Goal: Information Seeking & Learning: Find contact information

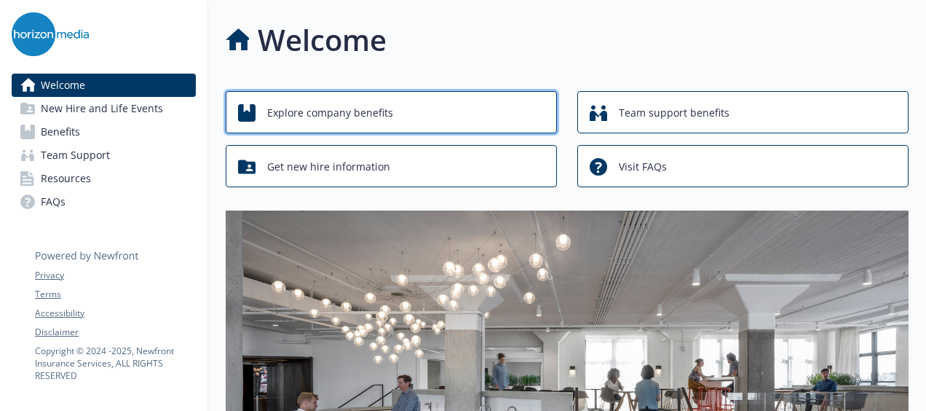
click at [277, 108] on span "Explore company benefits" at bounding box center [330, 113] width 126 height 28
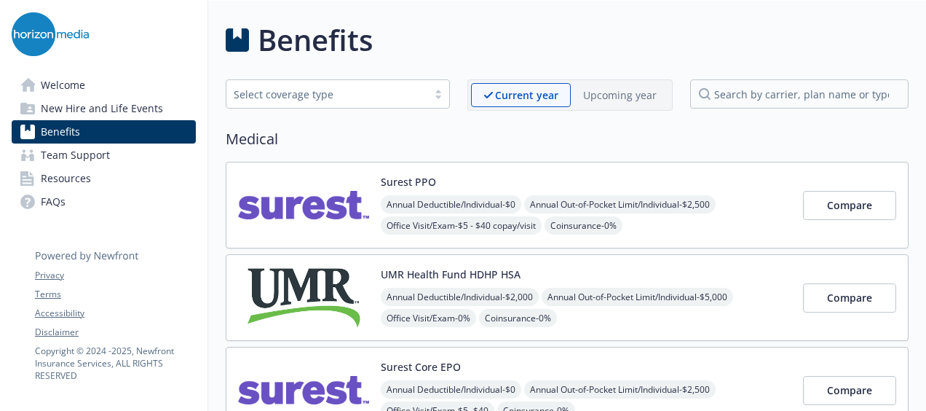
click at [124, 147] on link "Team Support" at bounding box center [104, 154] width 184 height 23
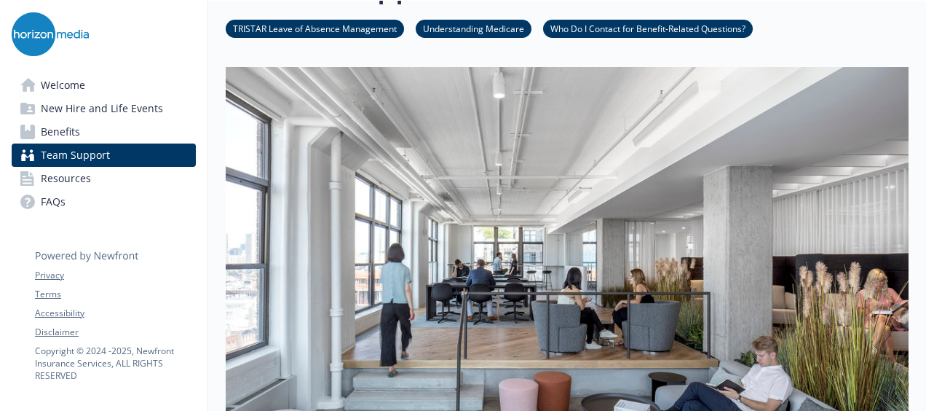
scroll to position [73, 0]
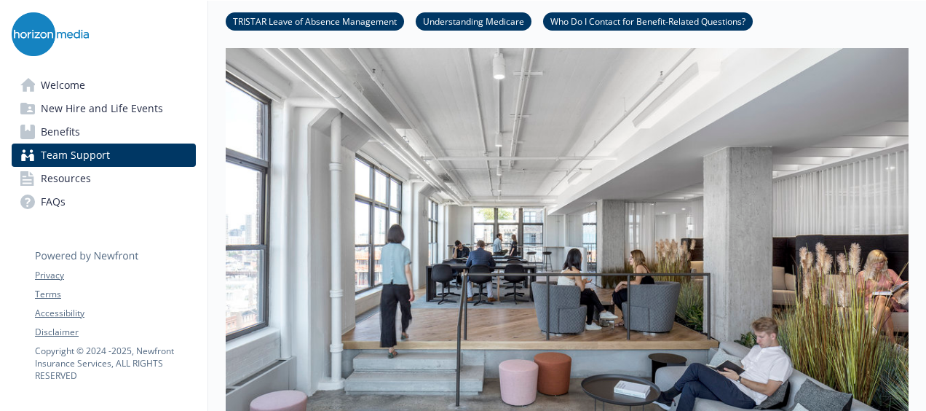
click at [622, 21] on link "Who Do I Contact for Benefit-Related Questions?" at bounding box center [648, 21] width 210 height 14
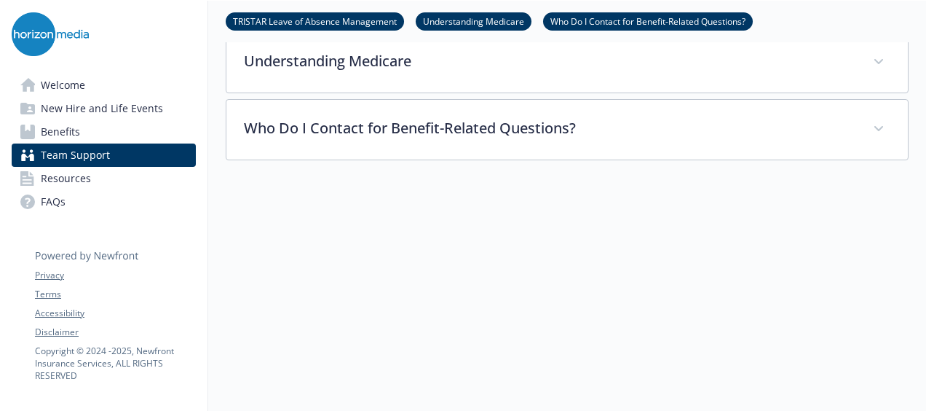
scroll to position [625, 11]
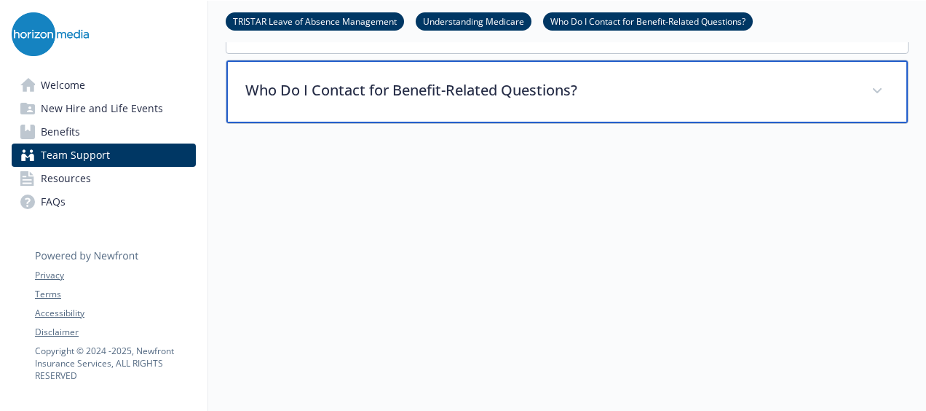
click at [452, 98] on div "Who Do I Contact for Benefit-Related Questions?" at bounding box center [566, 91] width 681 height 63
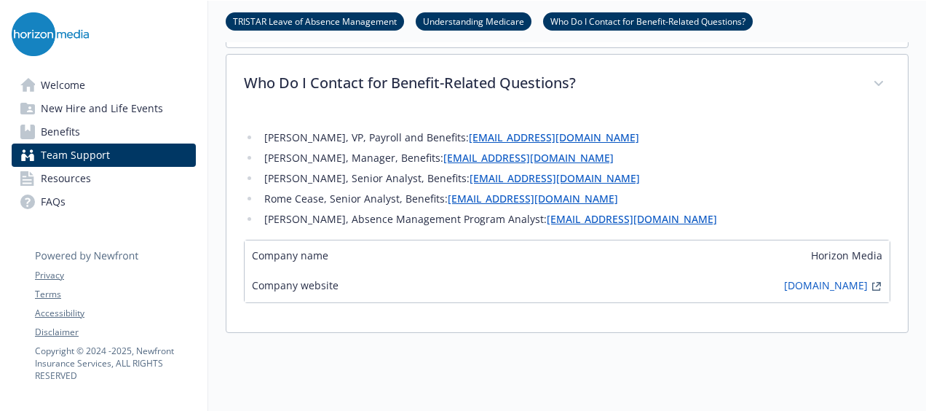
click at [83, 135] on link "Benefits" at bounding box center [104, 131] width 184 height 23
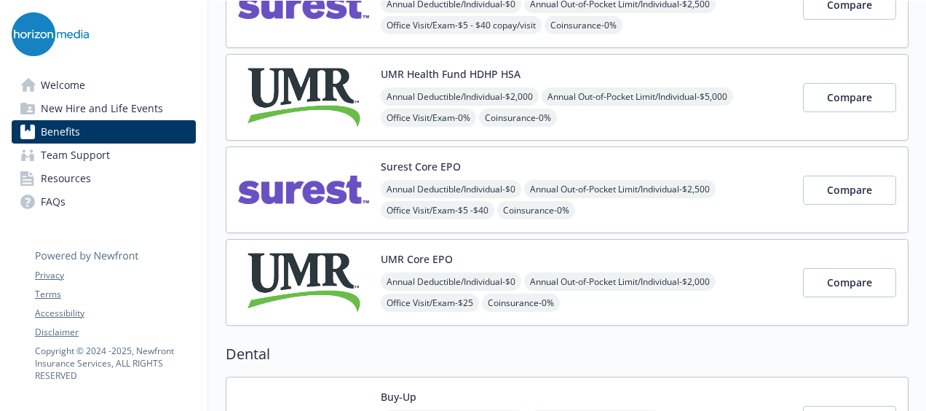
scroll to position [188, 11]
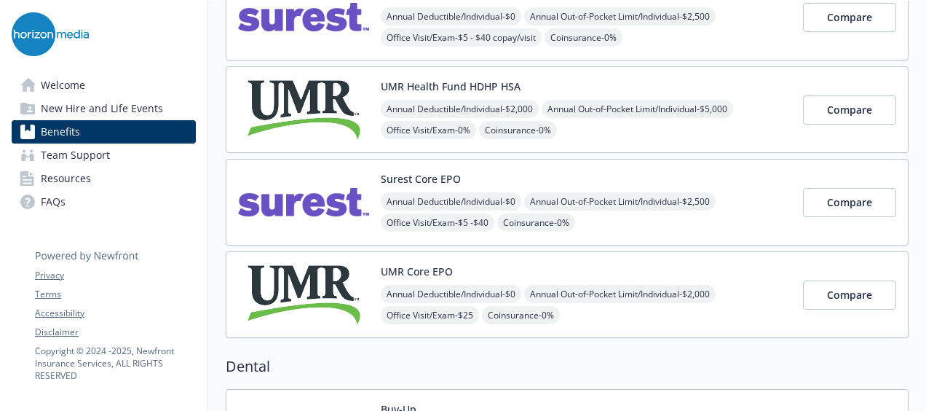
click at [76, 86] on link "Welcome" at bounding box center [104, 85] width 184 height 23
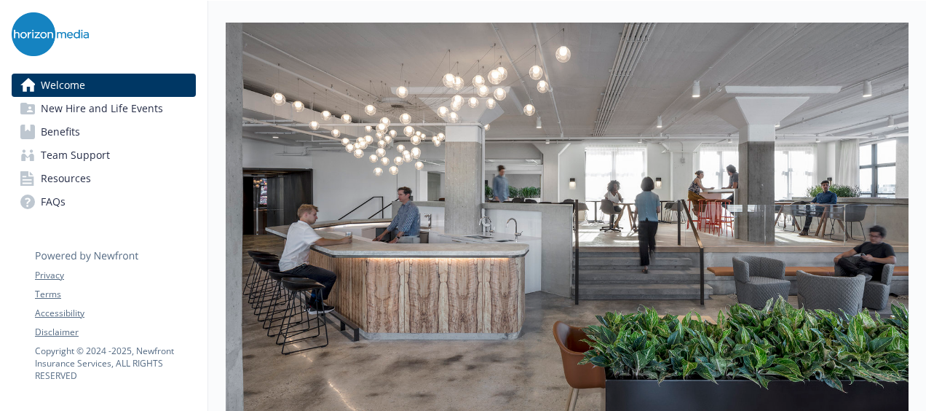
click at [130, 396] on div "Welcome New Hire and Life Events Benefits Team Support Resources FAQs Privacy T…" at bounding box center [104, 354] width 208 height 1082
click at [76, 131] on link "Benefits" at bounding box center [104, 131] width 184 height 23
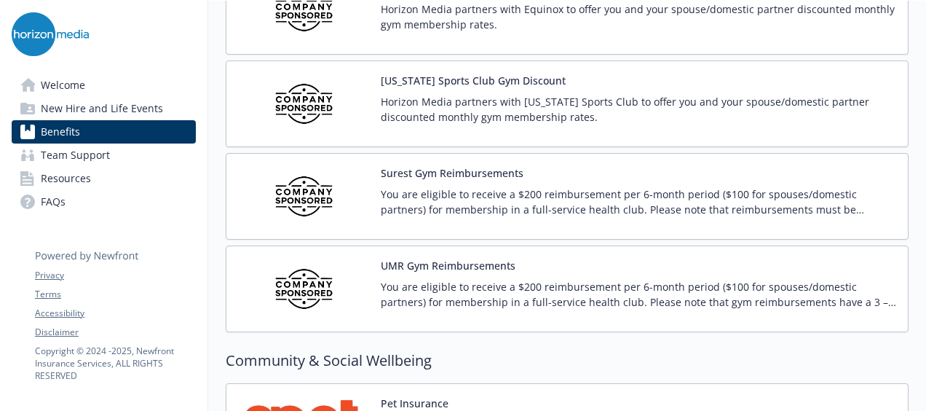
scroll to position [3804, 11]
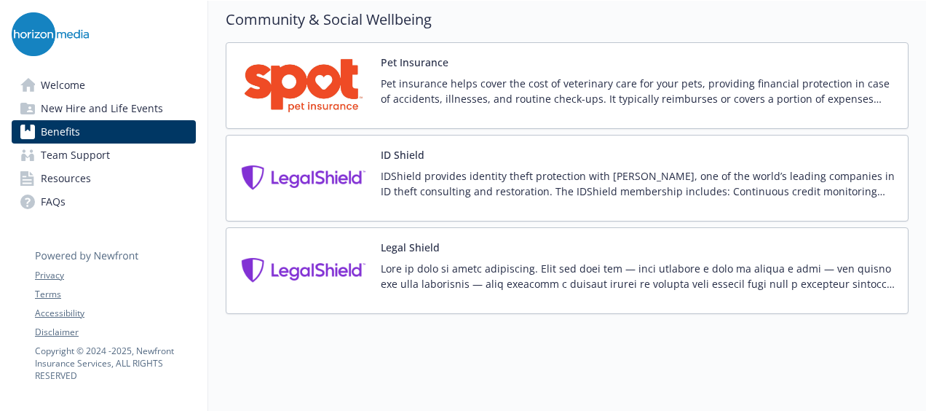
click at [108, 159] on link "Team Support" at bounding box center [104, 154] width 184 height 23
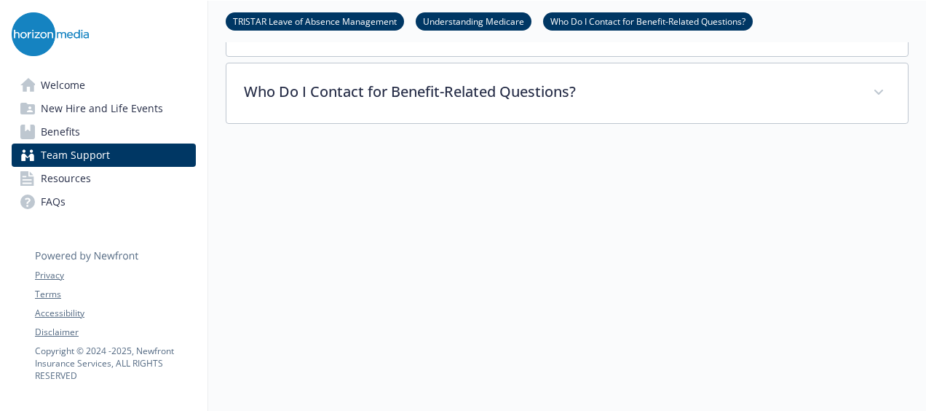
click at [594, 20] on link "Who Do I Contact for Benefit-Related Questions?" at bounding box center [648, 21] width 210 height 14
click at [137, 108] on span "New Hire and Life Events" at bounding box center [102, 108] width 122 height 23
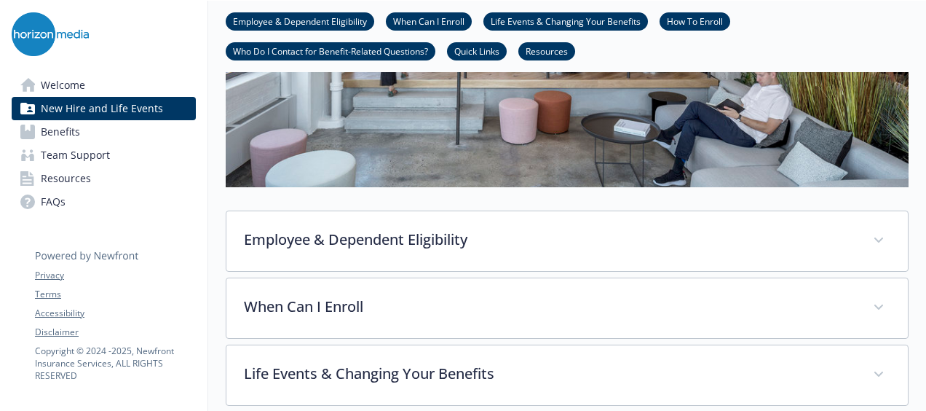
scroll to position [582, 11]
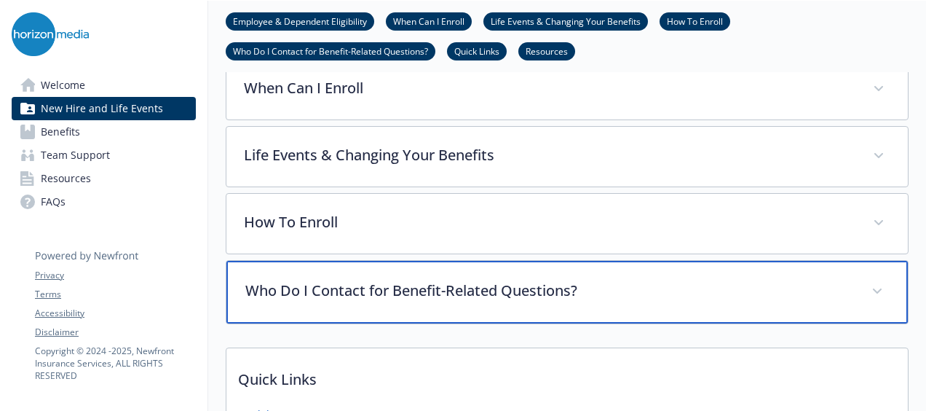
click at [364, 285] on p "Who Do I Contact for Benefit-Related Questions?" at bounding box center [549, 291] width 609 height 22
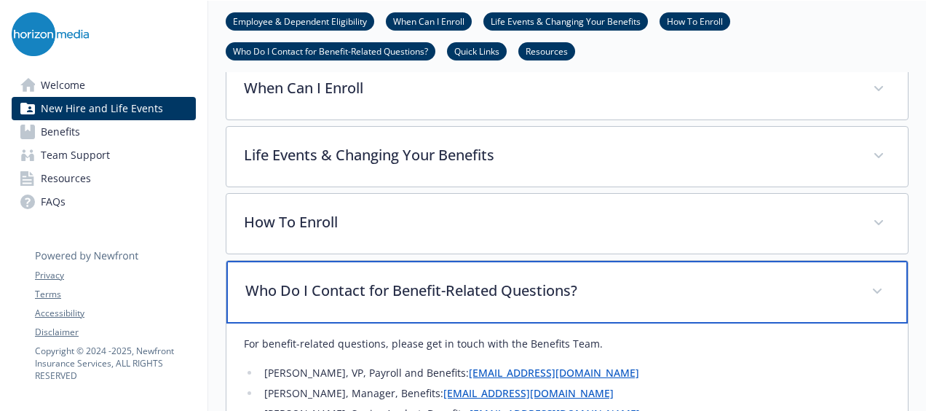
scroll to position [728, 11]
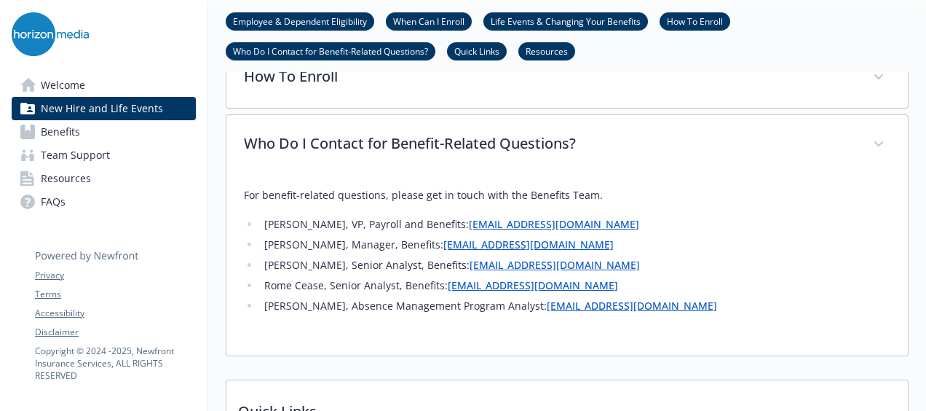
click at [474, 246] on link "[EMAIL_ADDRESS][DOMAIN_NAME]" at bounding box center [528, 244] width 170 height 14
click at [83, 219] on div "Welcome New Hire and Life Events Benefits Team Support Resources FAQs Privacy T…" at bounding box center [103, 122] width 207 height 242
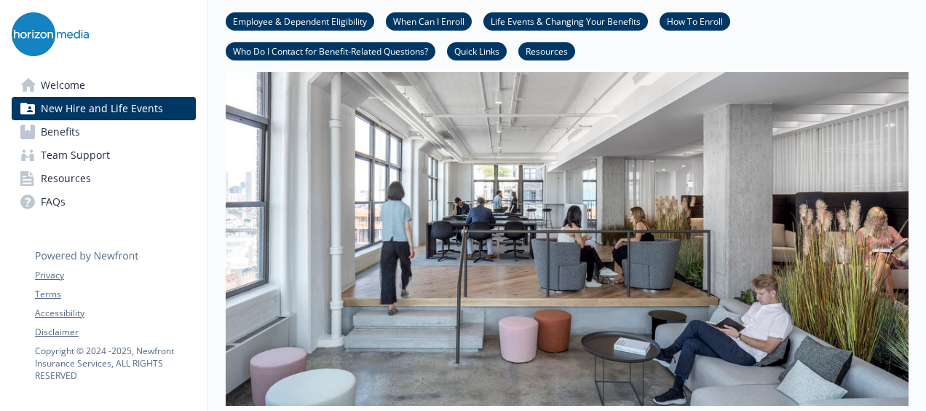
scroll to position [146, 11]
